Goal: Transaction & Acquisition: Obtain resource

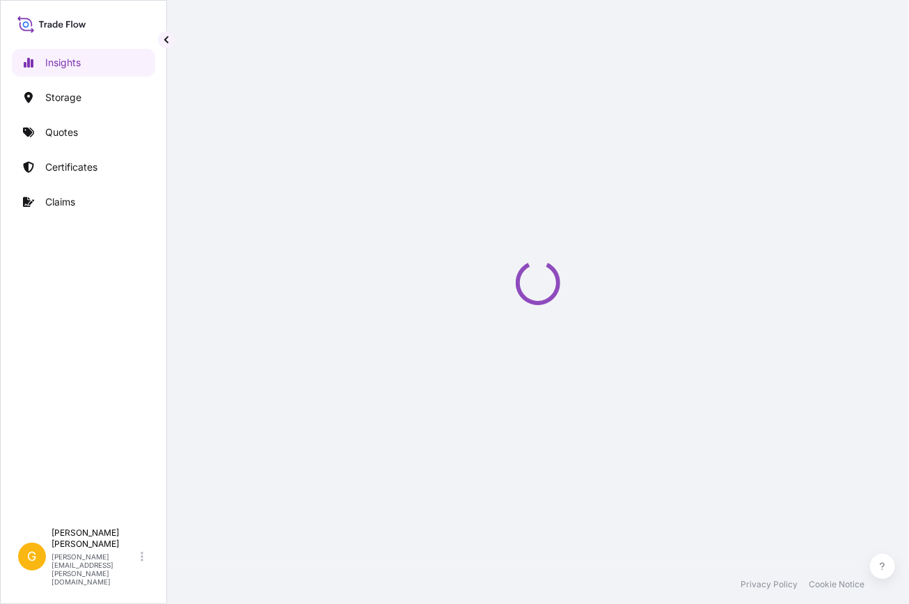
select select "2025"
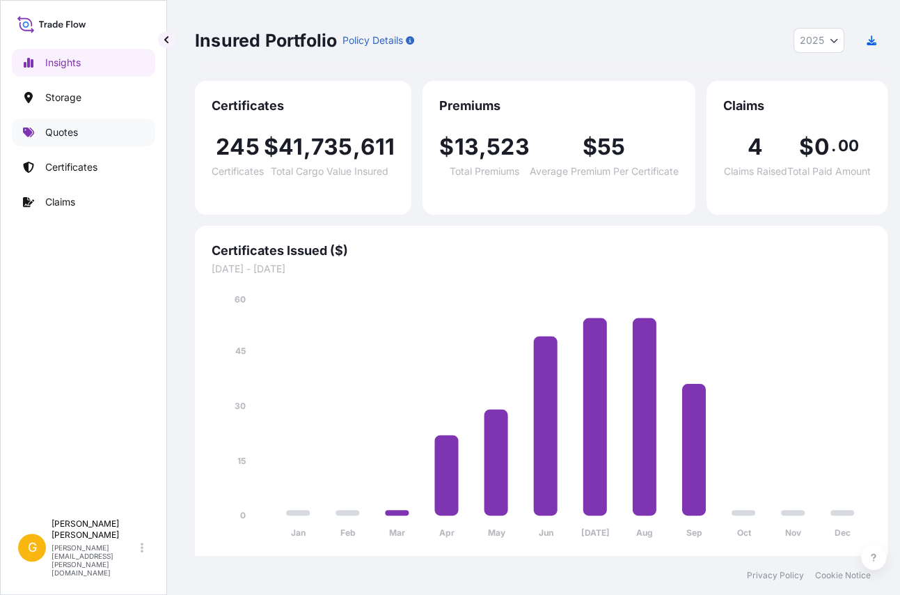
click at [75, 136] on p "Quotes" at bounding box center [61, 132] width 33 height 14
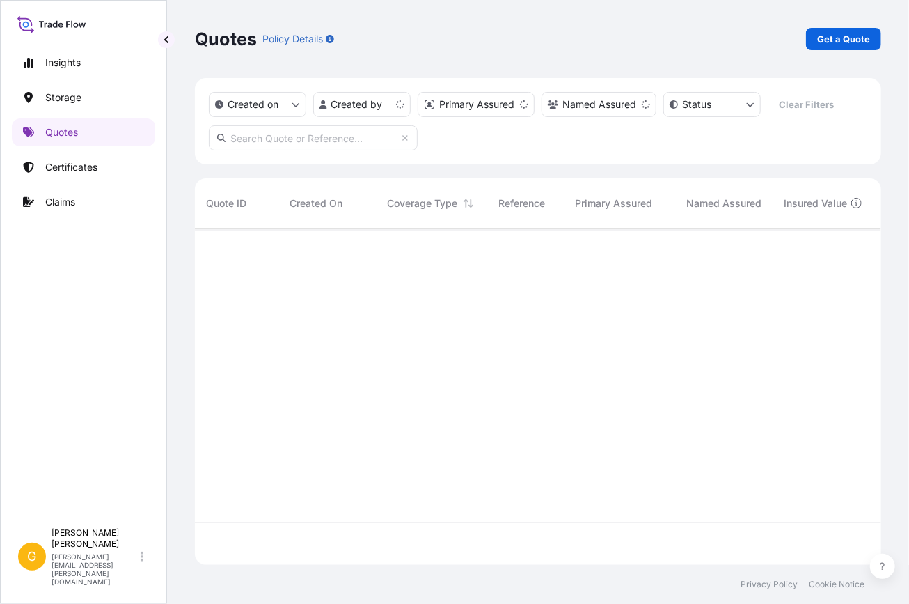
scroll to position [334, 677]
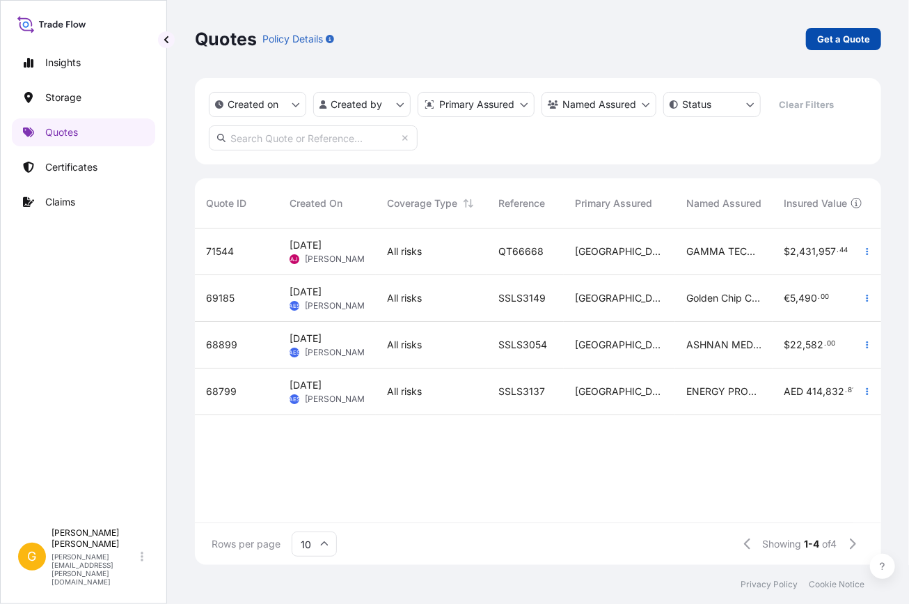
click at [849, 33] on p "Get a Quote" at bounding box center [843, 39] width 53 height 14
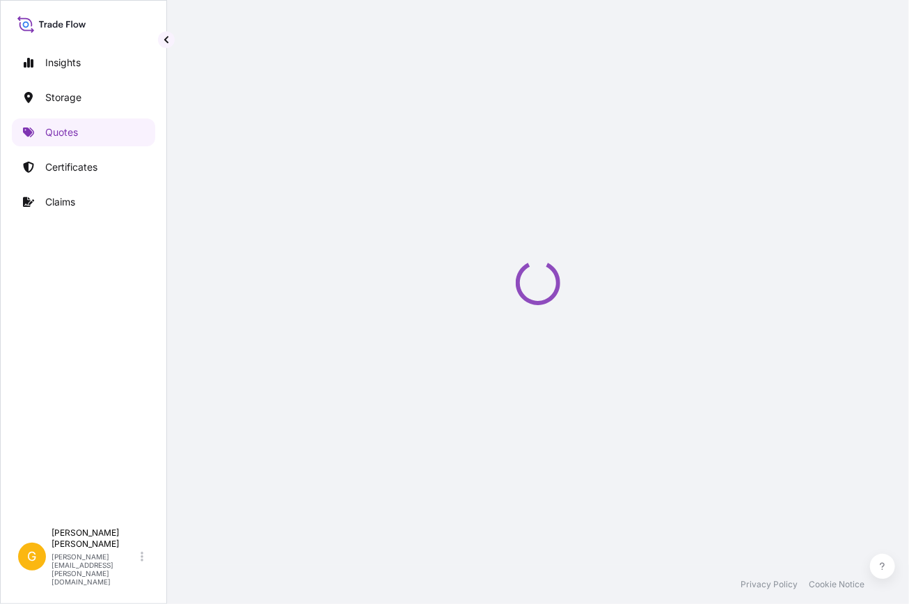
select select "Water"
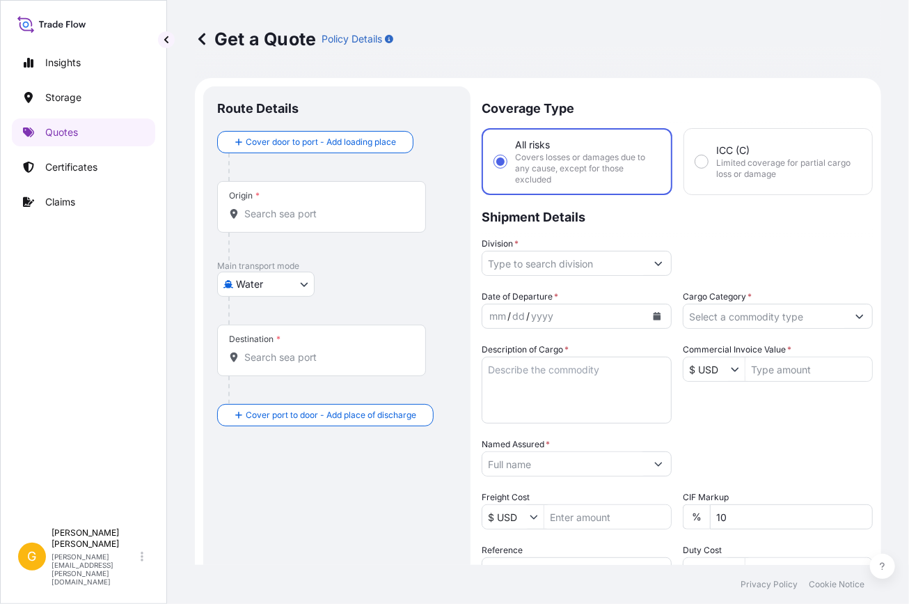
scroll to position [22, 0]
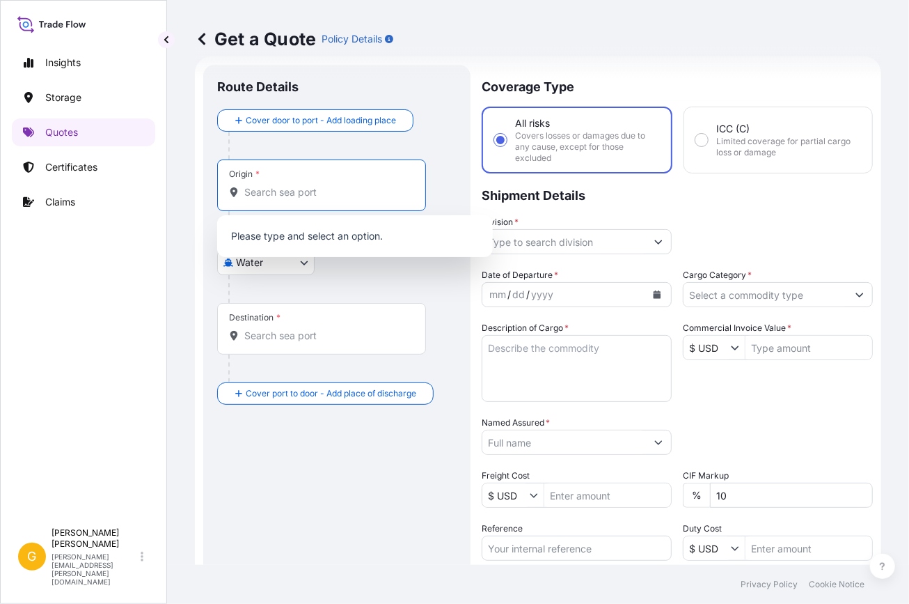
click at [261, 190] on input "Origin *" at bounding box center [326, 192] width 164 height 14
type input "g"
drag, startPoint x: 158, startPoint y: 230, endPoint x: 265, endPoint y: 238, distance: 106.8
click at [166, 230] on div "Insights Storage Quotes Certificates Claims G [PERSON_NAME] [PERSON_NAME][EMAIL…" at bounding box center [83, 302] width 167 height 604
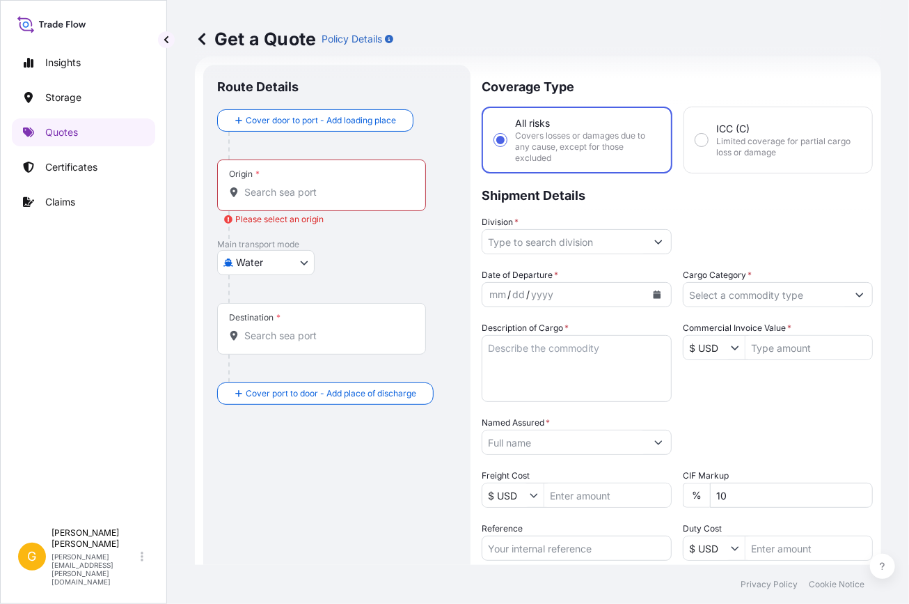
click at [268, 271] on body "0 options available. 0 options available. 10 options available. 0 options avail…" at bounding box center [454, 302] width 909 height 604
click at [262, 292] on div "Air" at bounding box center [266, 297] width 86 height 25
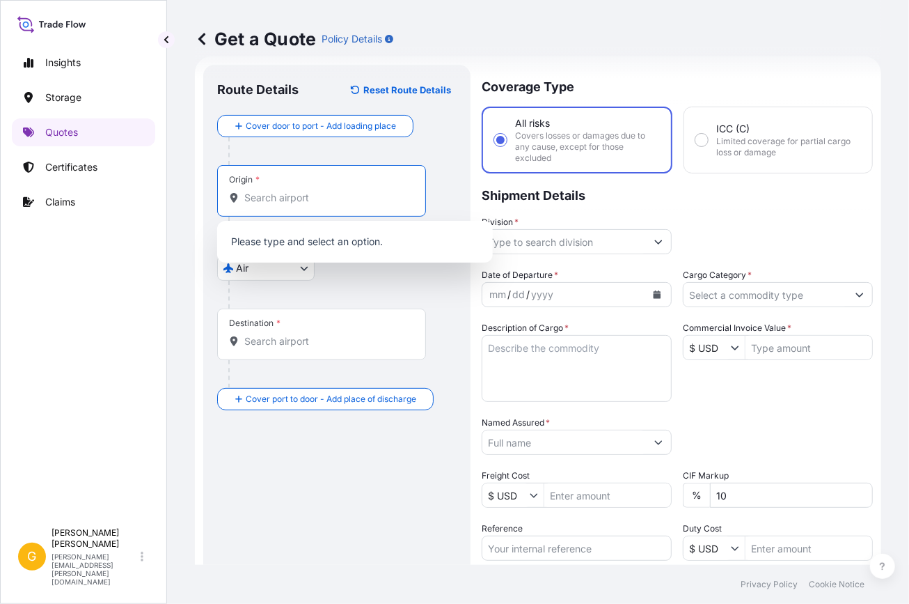
click at [284, 193] on input "Origin *" at bounding box center [326, 198] width 164 height 14
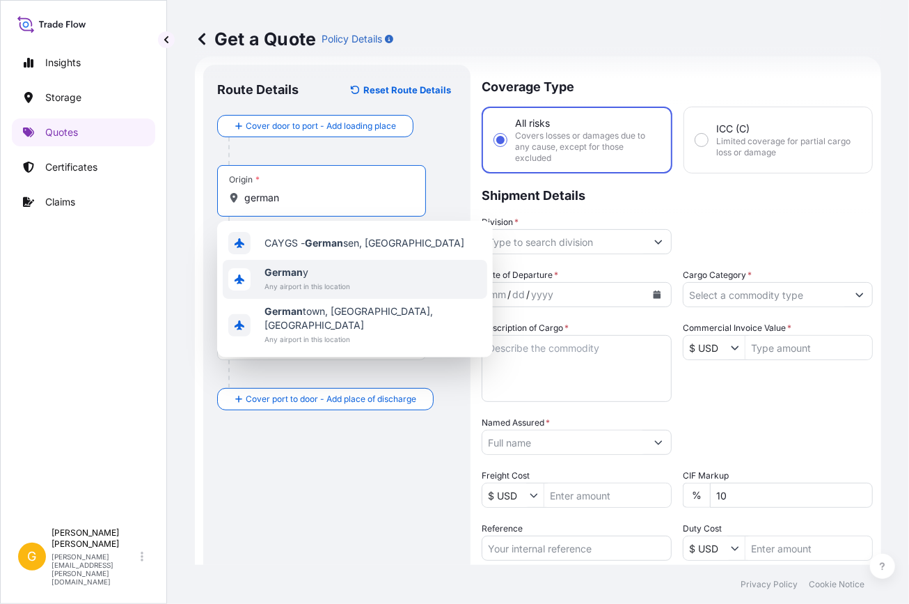
click at [340, 267] on span "German y" at bounding box center [308, 272] width 86 height 14
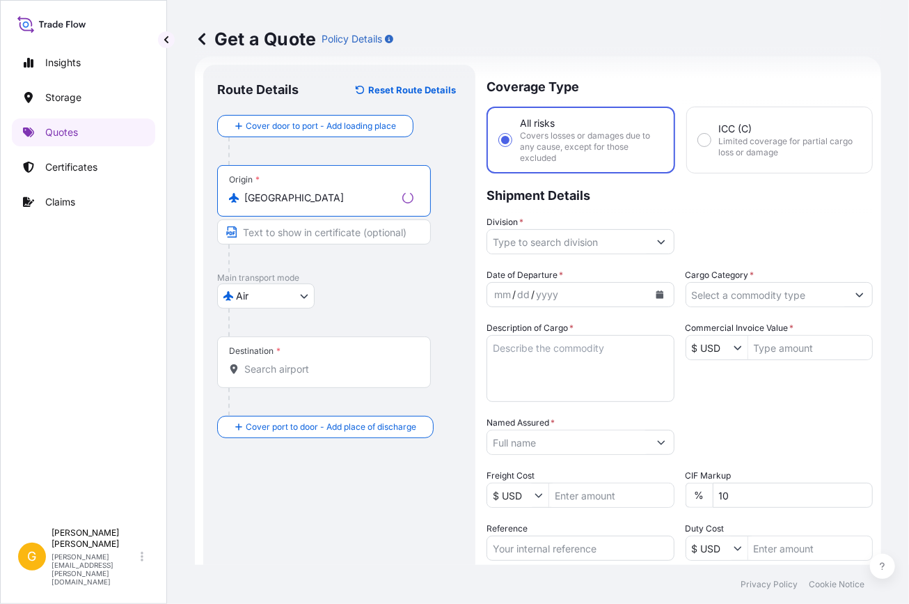
type input "[GEOGRAPHIC_DATA]"
click at [278, 367] on input "Destination *" at bounding box center [328, 369] width 169 height 14
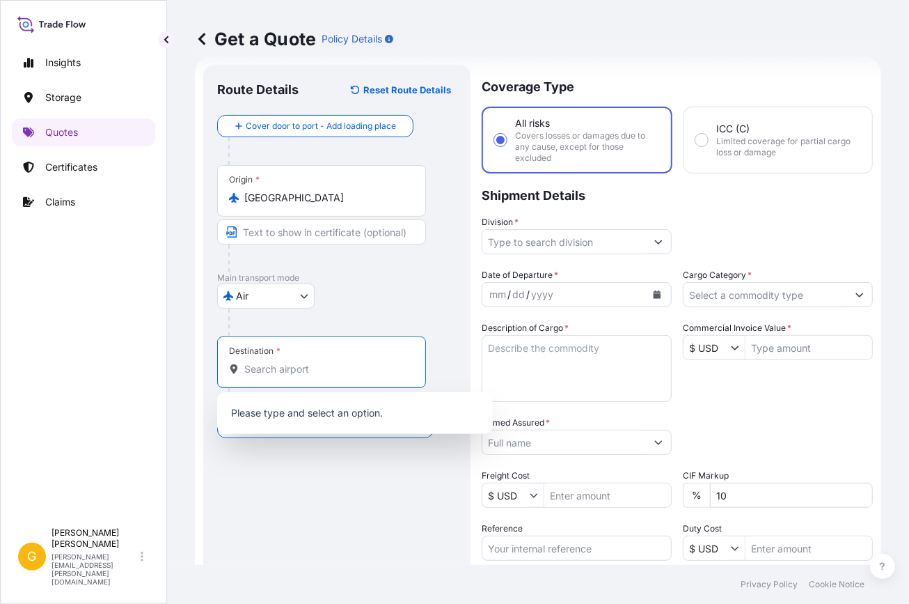
click at [278, 367] on input "Destination * Please select a destination" at bounding box center [326, 369] width 164 height 14
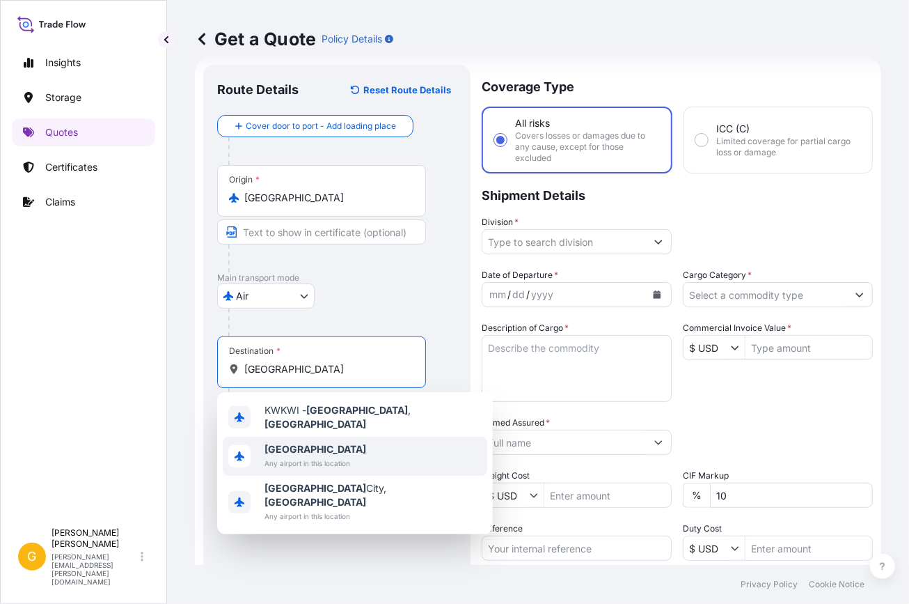
click at [324, 442] on span "[GEOGRAPHIC_DATA]" at bounding box center [316, 449] width 102 height 14
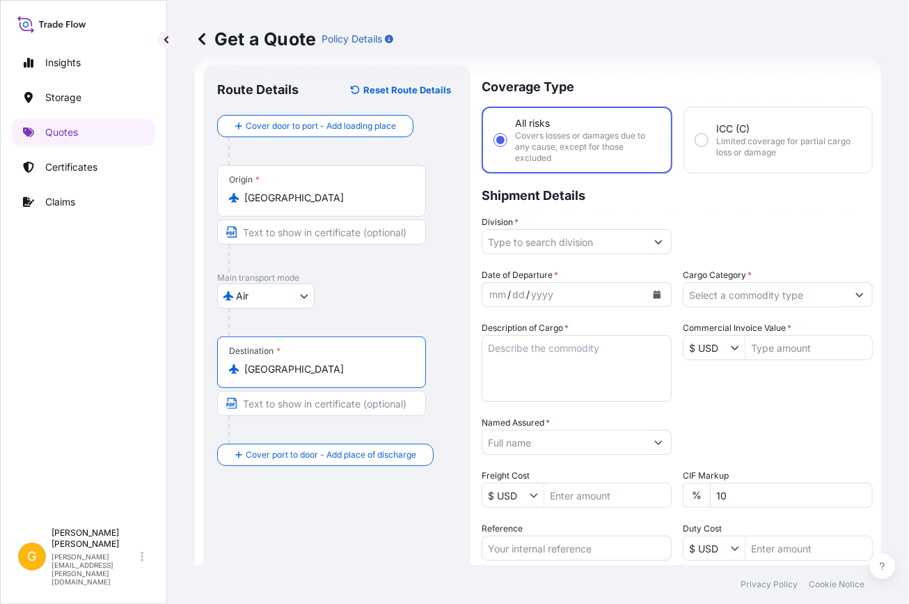
type input "[GEOGRAPHIC_DATA]"
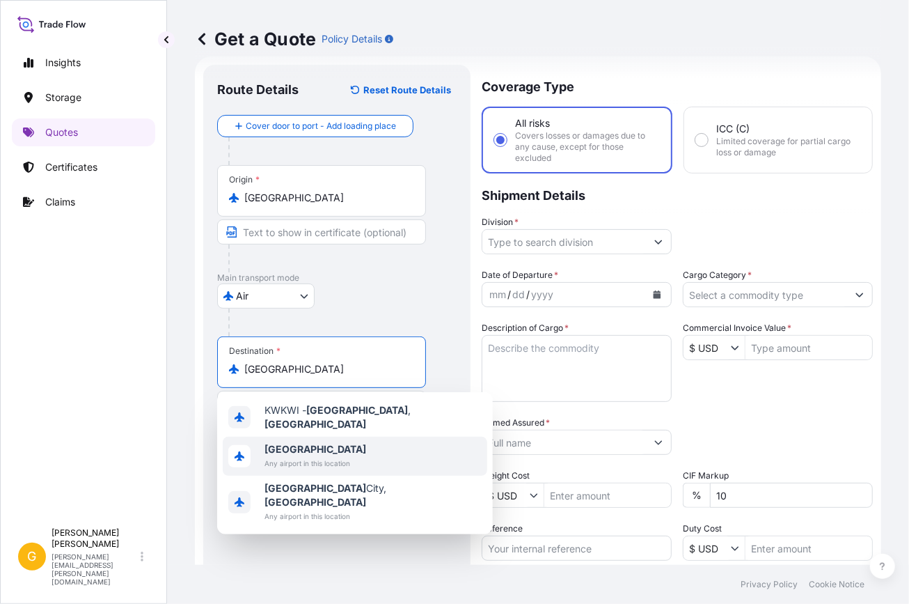
click at [338, 456] on span "Any airport in this location" at bounding box center [316, 463] width 102 height 14
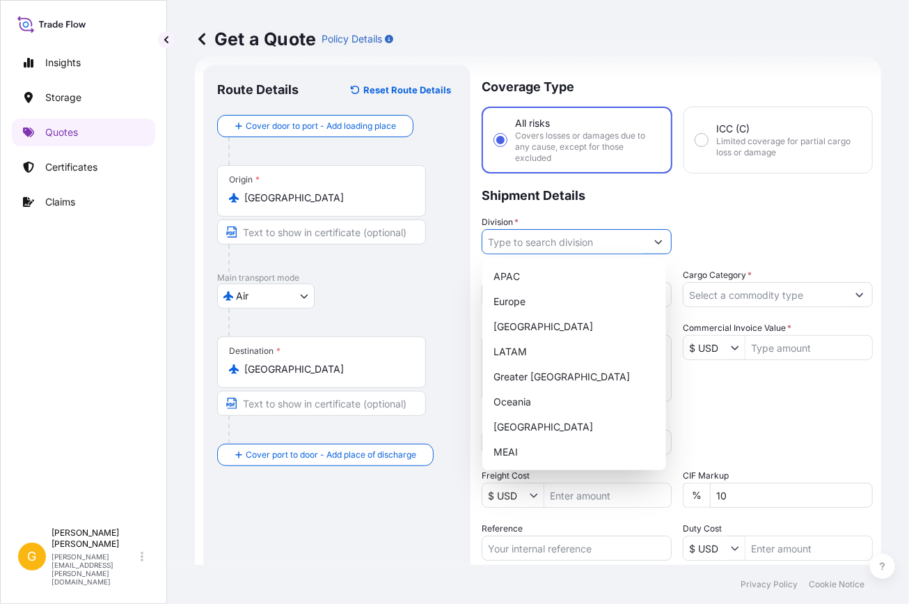
click at [654, 247] on button "Show suggestions" at bounding box center [658, 241] width 25 height 25
click at [567, 448] on div "MEAI" at bounding box center [574, 451] width 173 height 25
type input "MEAI"
click at [610, 212] on p "Shipment Details" at bounding box center [677, 194] width 391 height 42
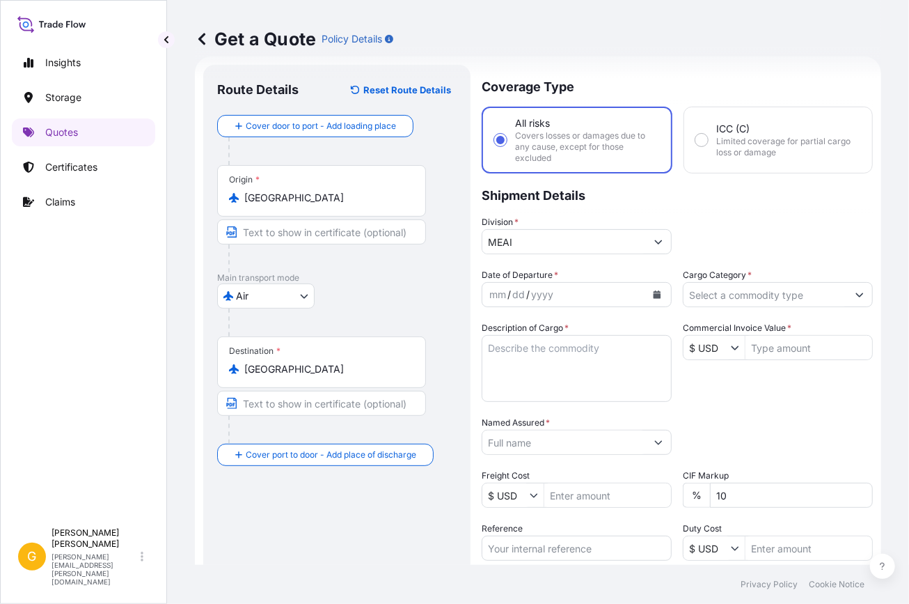
click at [654, 295] on icon "Calendar" at bounding box center [658, 294] width 8 height 8
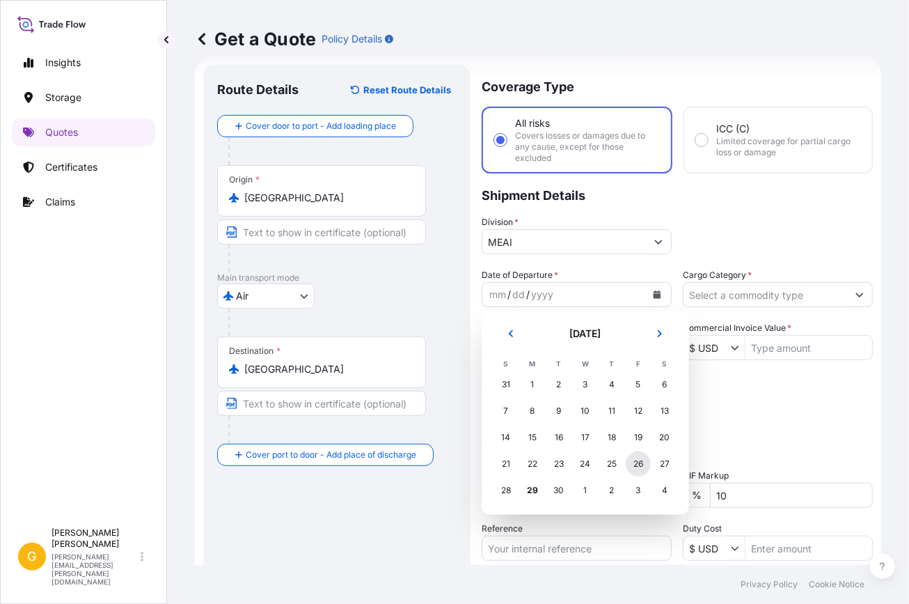
click at [640, 462] on div "26" at bounding box center [638, 463] width 25 height 25
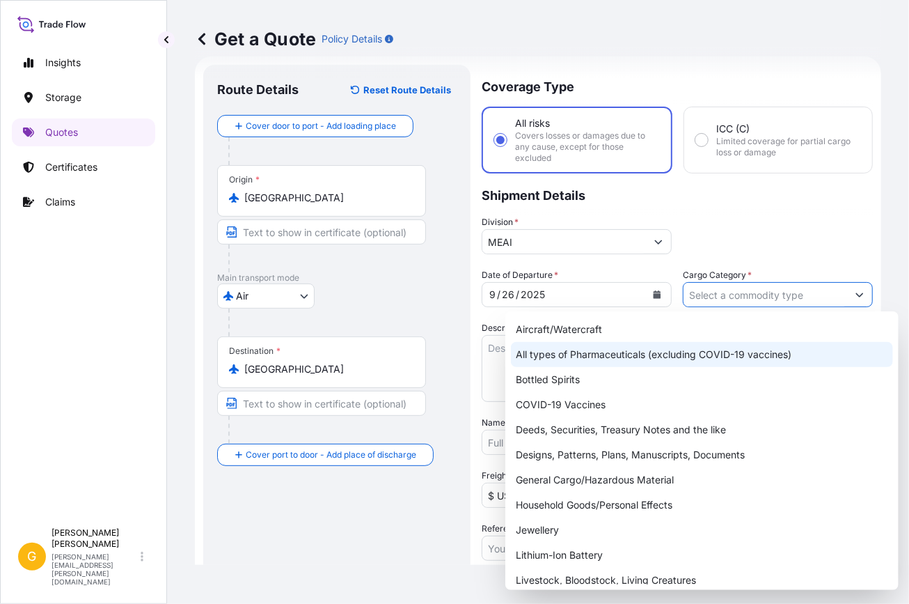
click at [729, 311] on div "Aircraft/Watercraft All types of Pharmaceuticals (excluding [MEDICAL_DATA] vacc…" at bounding box center [701, 450] width 393 height 278
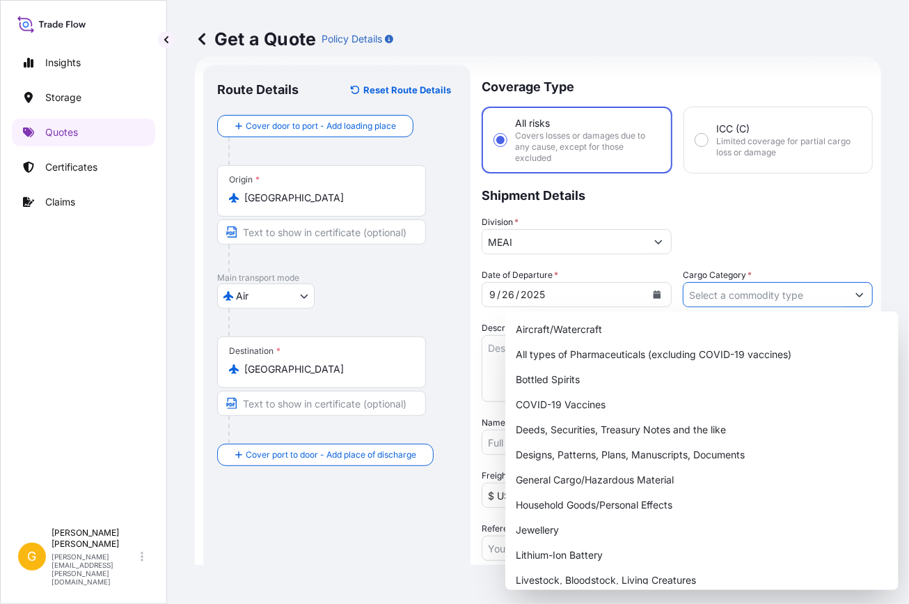
click at [734, 300] on input "Cargo Category *" at bounding box center [766, 294] width 164 height 25
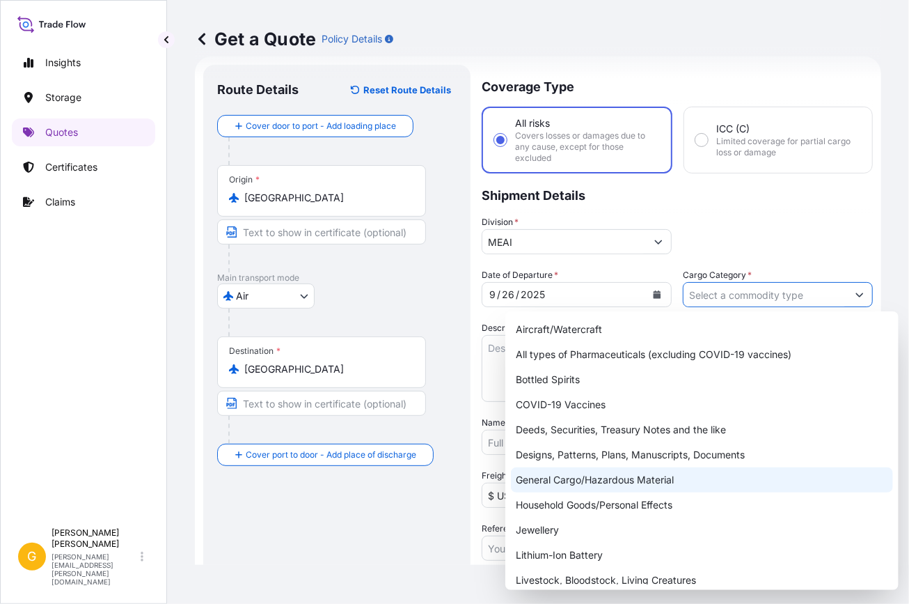
click at [623, 484] on div "General Cargo/Hazardous Material" at bounding box center [702, 479] width 382 height 25
type input "General Cargo/Hazardous Material"
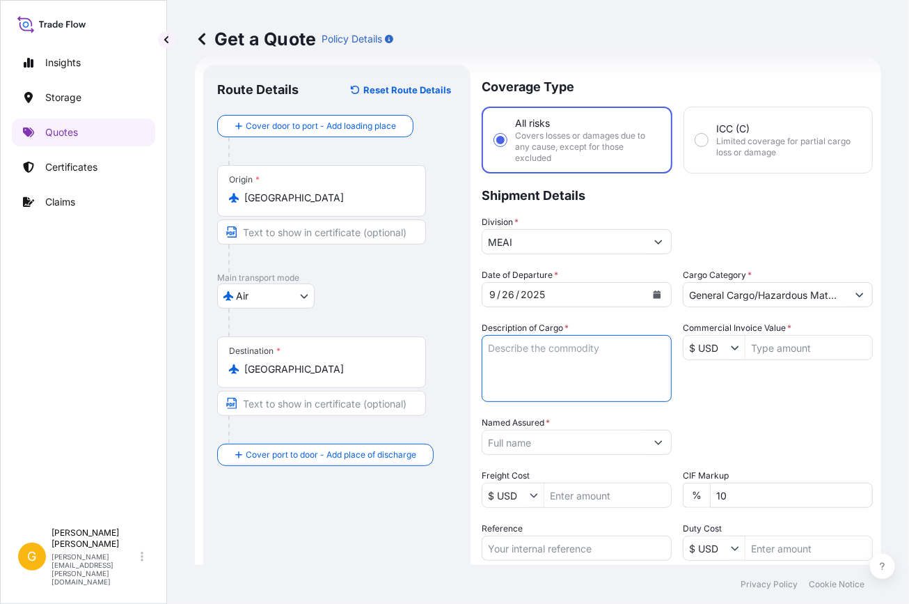
click at [515, 359] on textarea "Description of Cargo *" at bounding box center [577, 368] width 190 height 67
click at [533, 359] on textarea "Description of Cargo *" at bounding box center [577, 368] width 190 height 67
paste textarea "24 THRU-KOTE SLEEVES UBI-4 SCH 40"
type textarea "24 THRU-KOTE SLEEVES UBI-4 SCH 40"
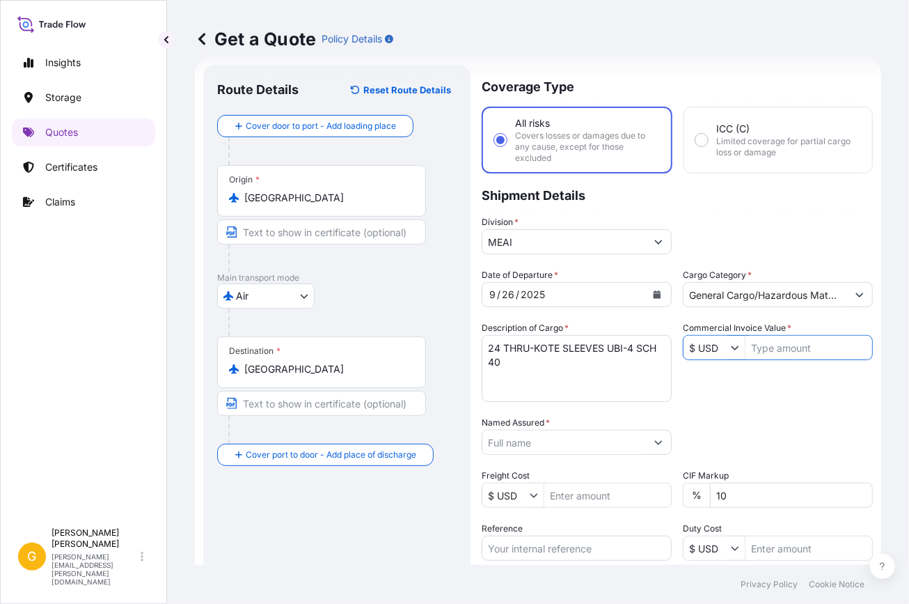
click at [764, 349] on input "Commercial Invoice Value *" at bounding box center [809, 347] width 127 height 25
type input "736,988.18"
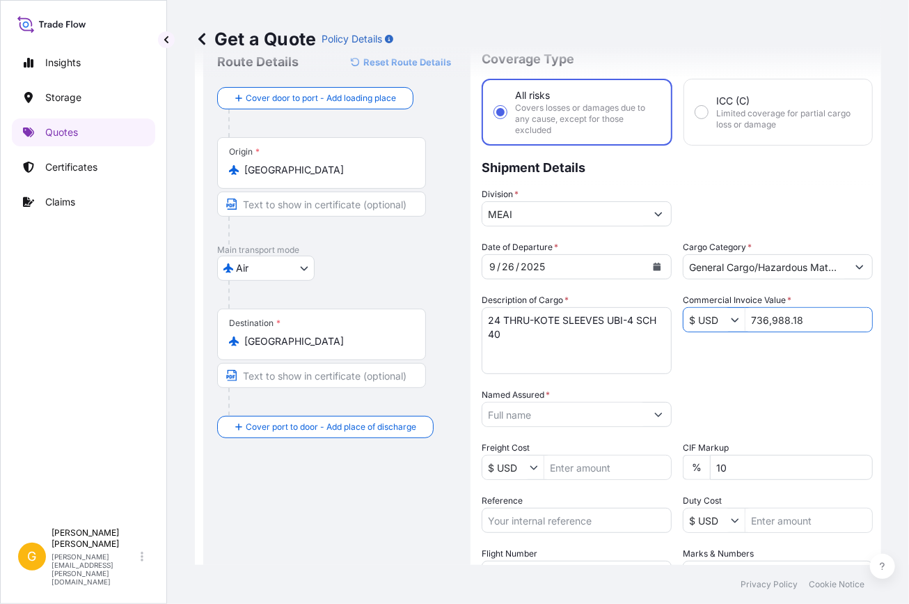
scroll to position [148, 0]
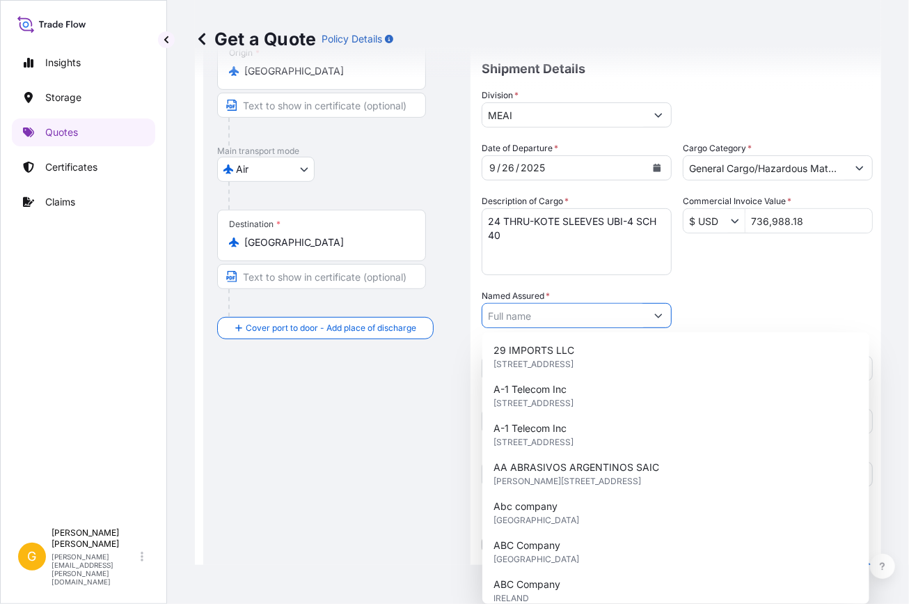
click at [564, 309] on input "Named Assured *" at bounding box center [564, 315] width 164 height 25
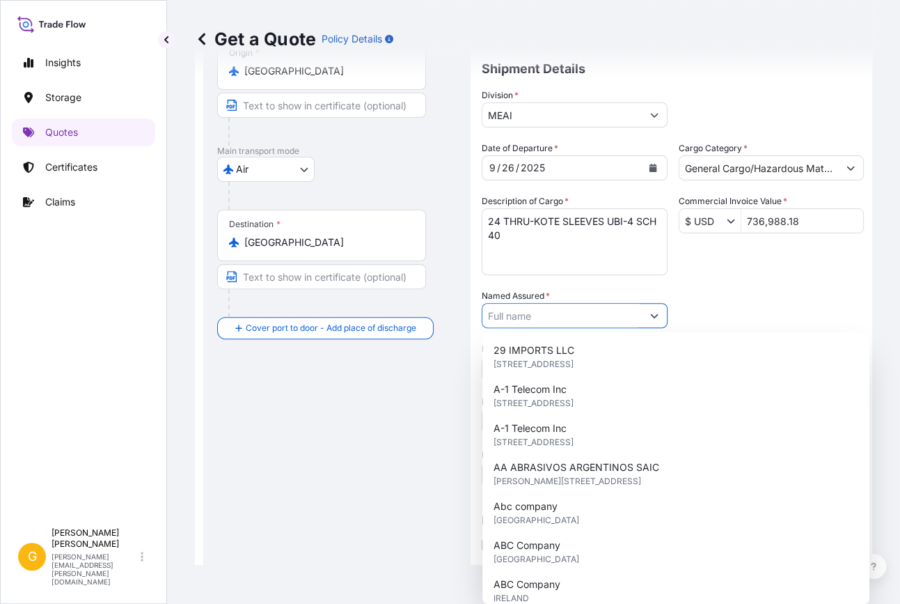
type input "d"
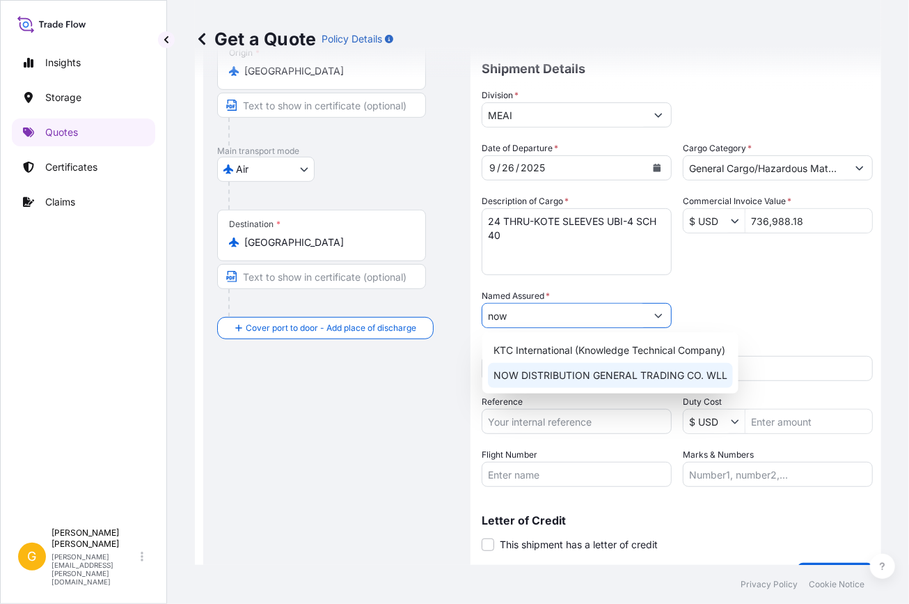
click at [574, 376] on span "NOW DISTRIBUTION GENERAL TRADING CO. WLL" at bounding box center [611, 375] width 234 height 14
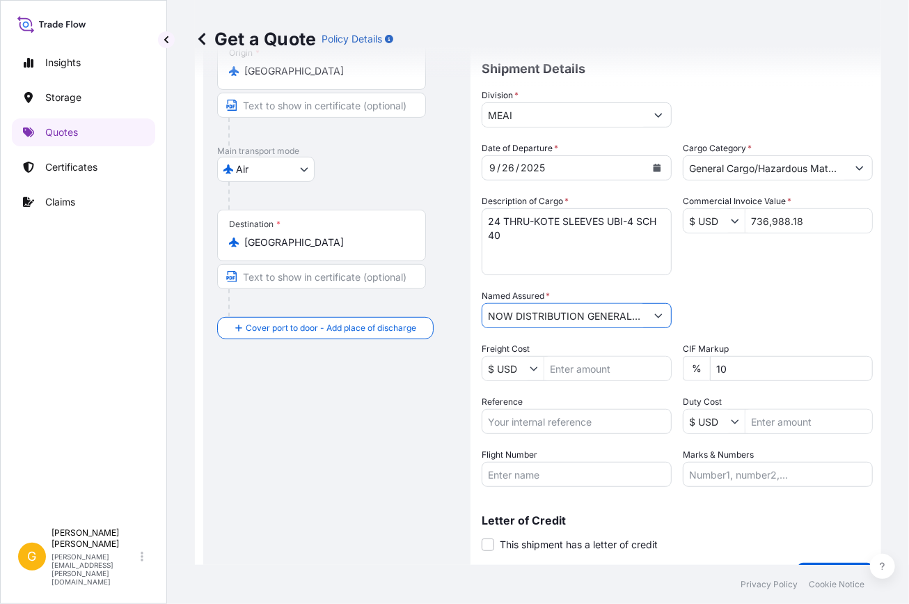
scroll to position [182, 0]
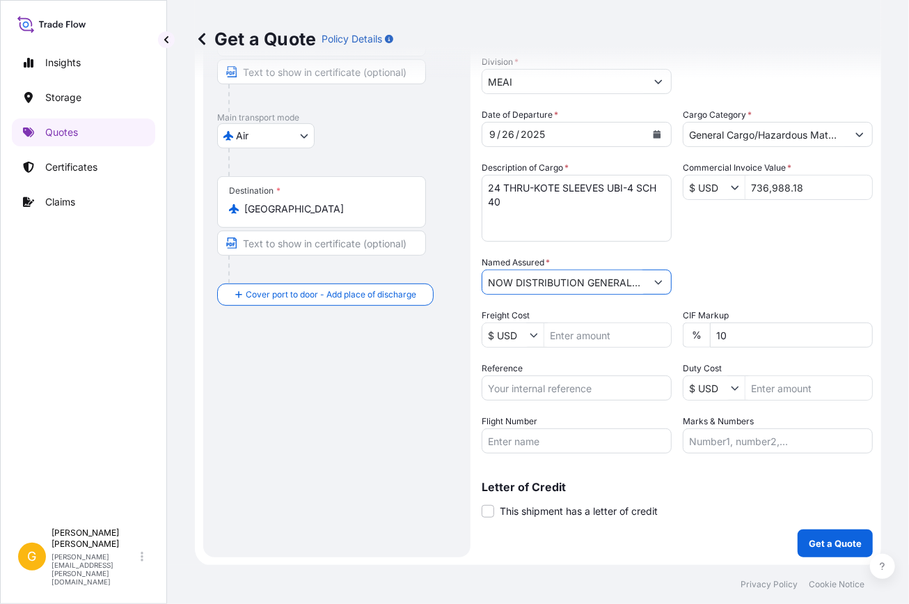
type input "NOW DISTRIBUTION GENERAL TRADING CO. WLL"
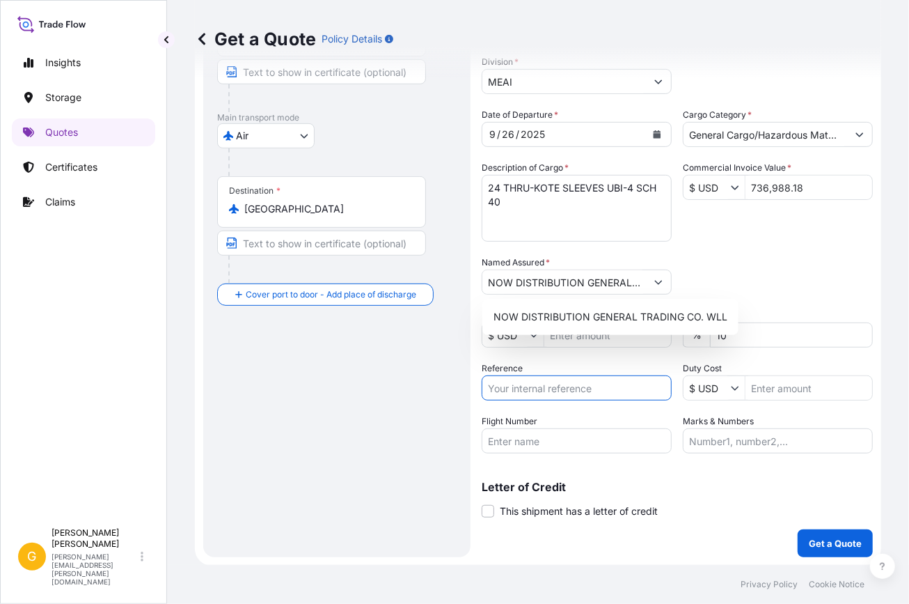
click at [563, 395] on input "Reference" at bounding box center [577, 387] width 190 height 25
paste input "A13151106305"
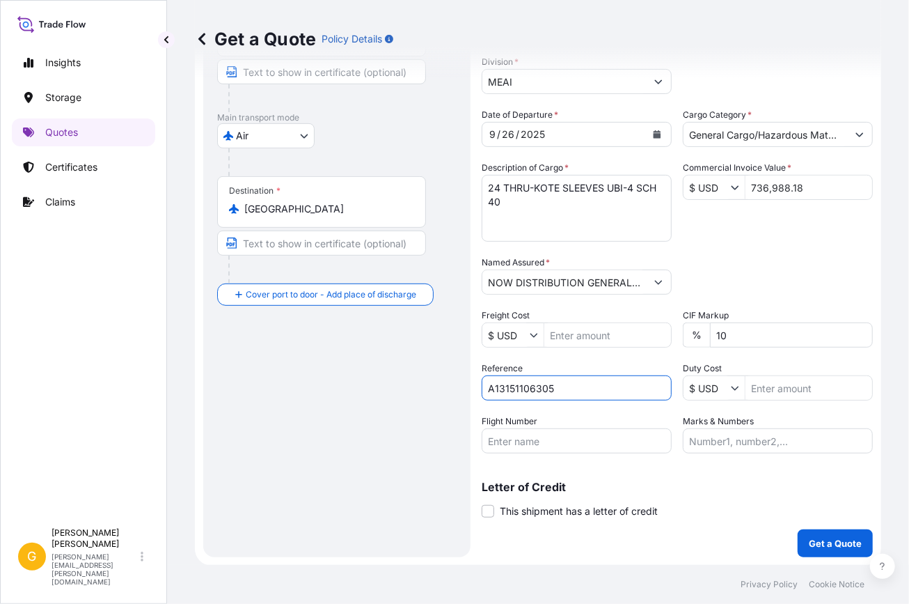
type input "A13151106305"
click at [842, 536] on p "Get a Quote" at bounding box center [835, 543] width 53 height 14
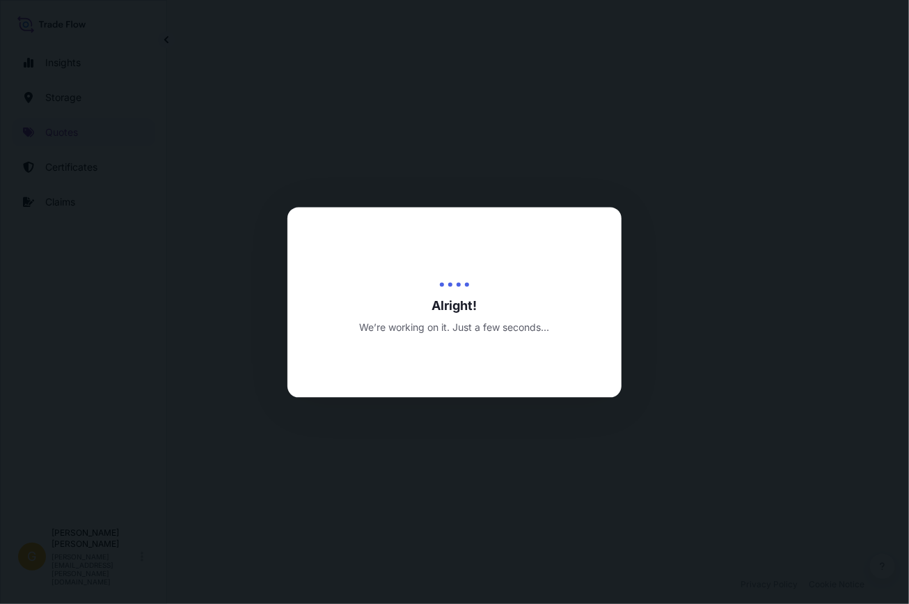
select select "Air"
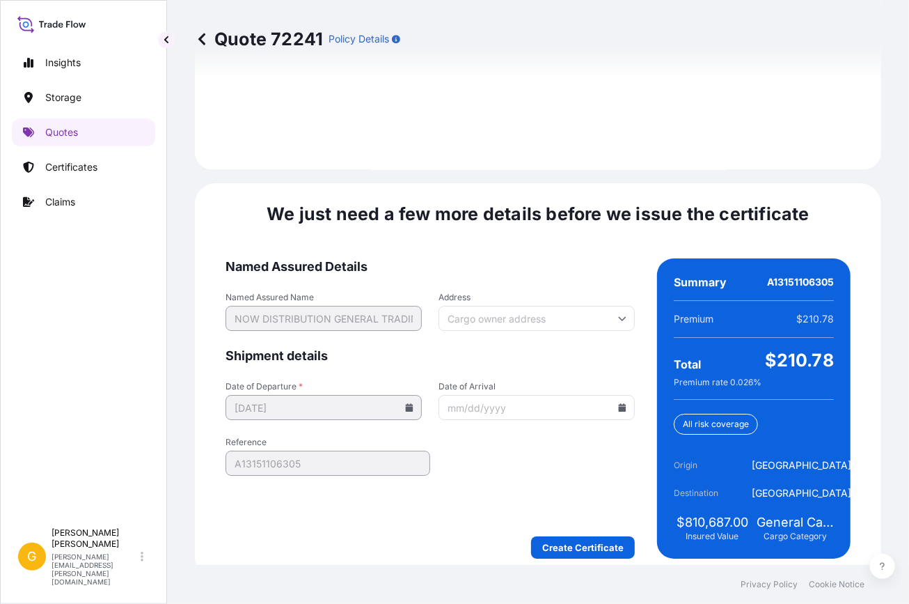
scroll to position [2083, 0]
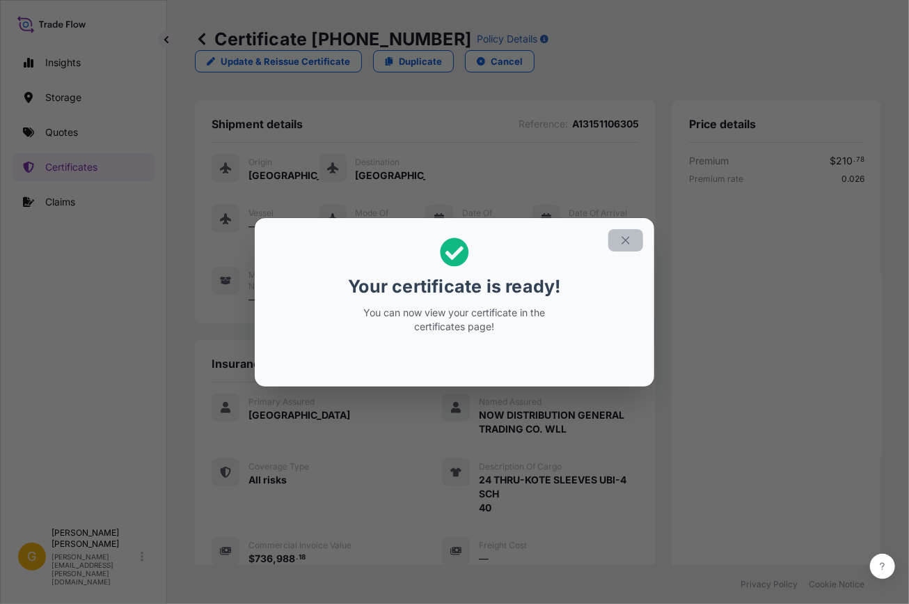
click at [620, 244] on icon "button" at bounding box center [626, 240] width 13 height 13
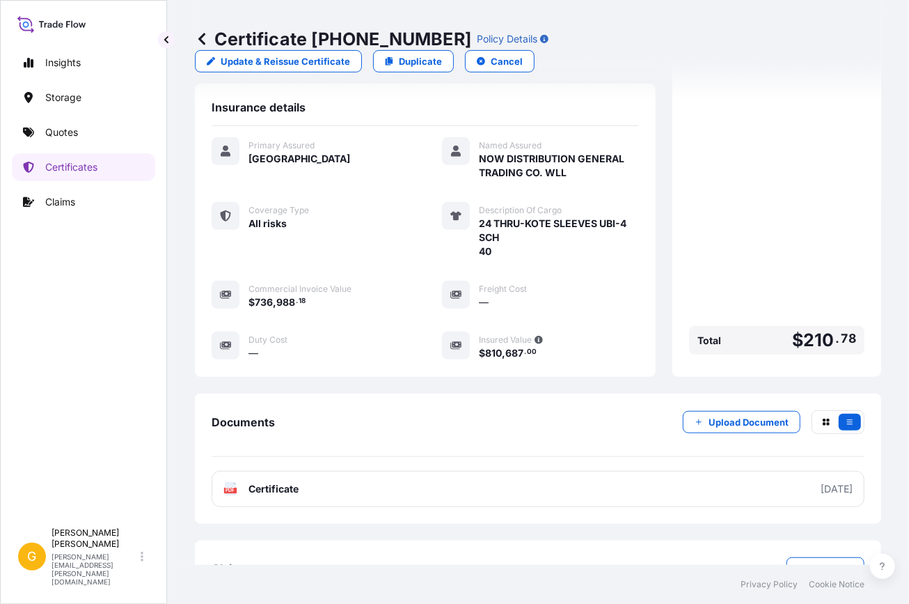
scroll to position [278, 0]
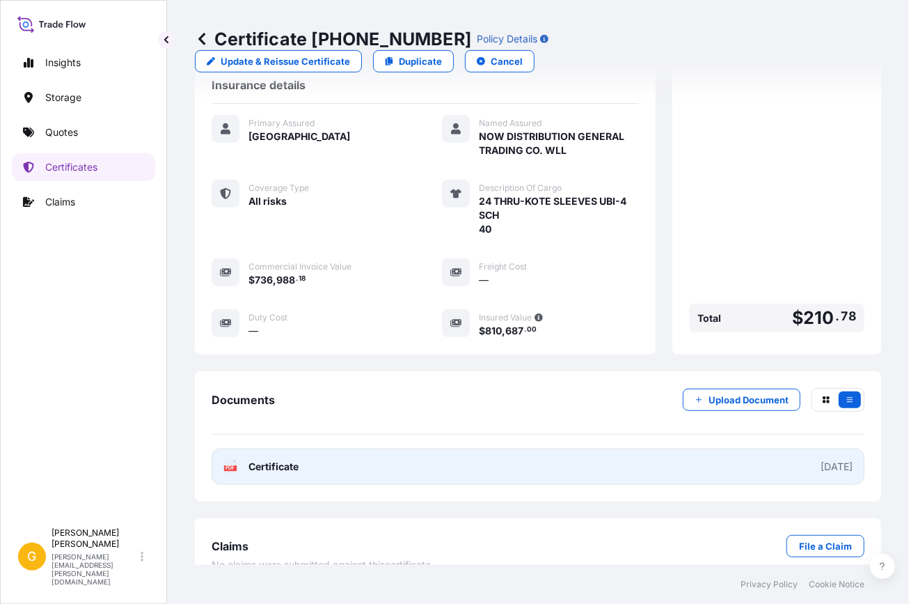
click at [688, 448] on link "PDF Certificate [DATE]" at bounding box center [538, 466] width 653 height 36
